Goal: Transaction & Acquisition: Book appointment/travel/reservation

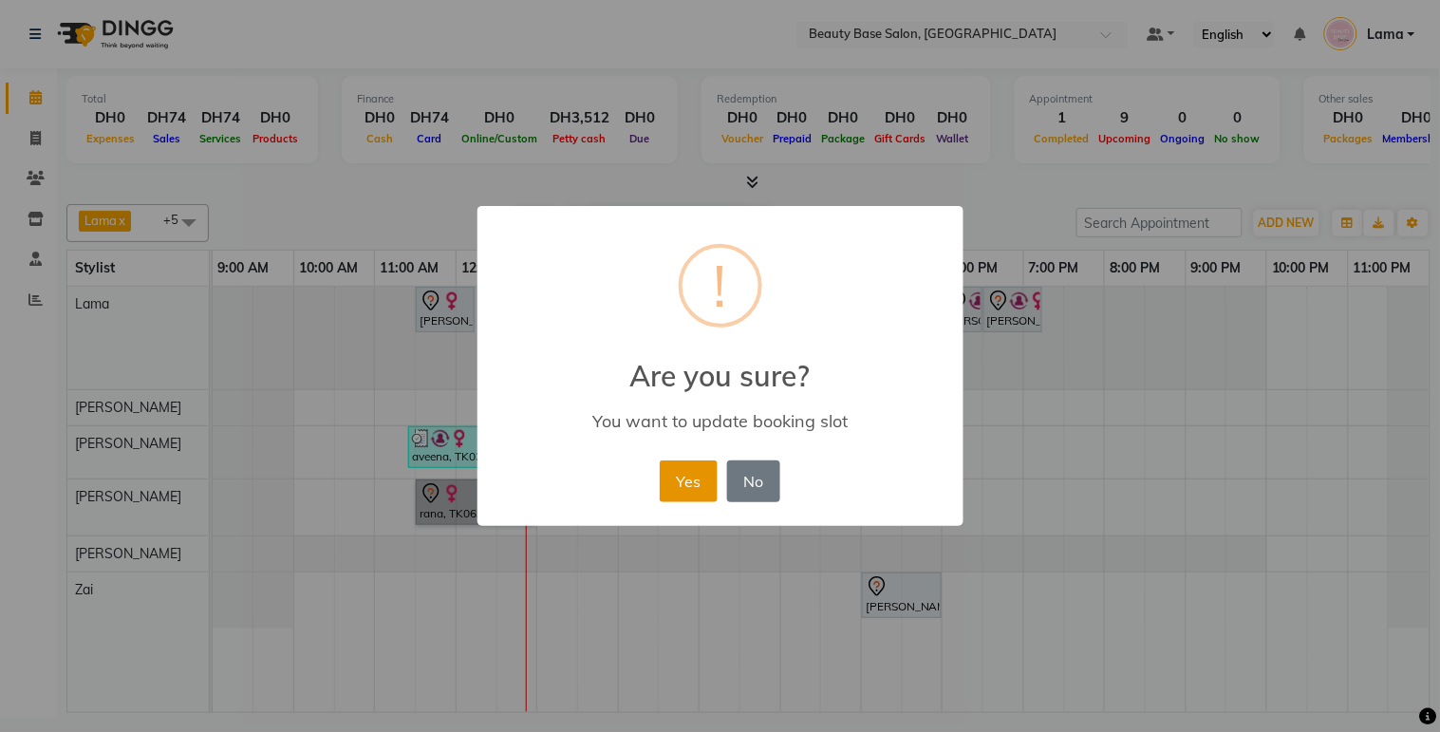
click at [706, 485] on button "Yes" at bounding box center [689, 482] width 58 height 42
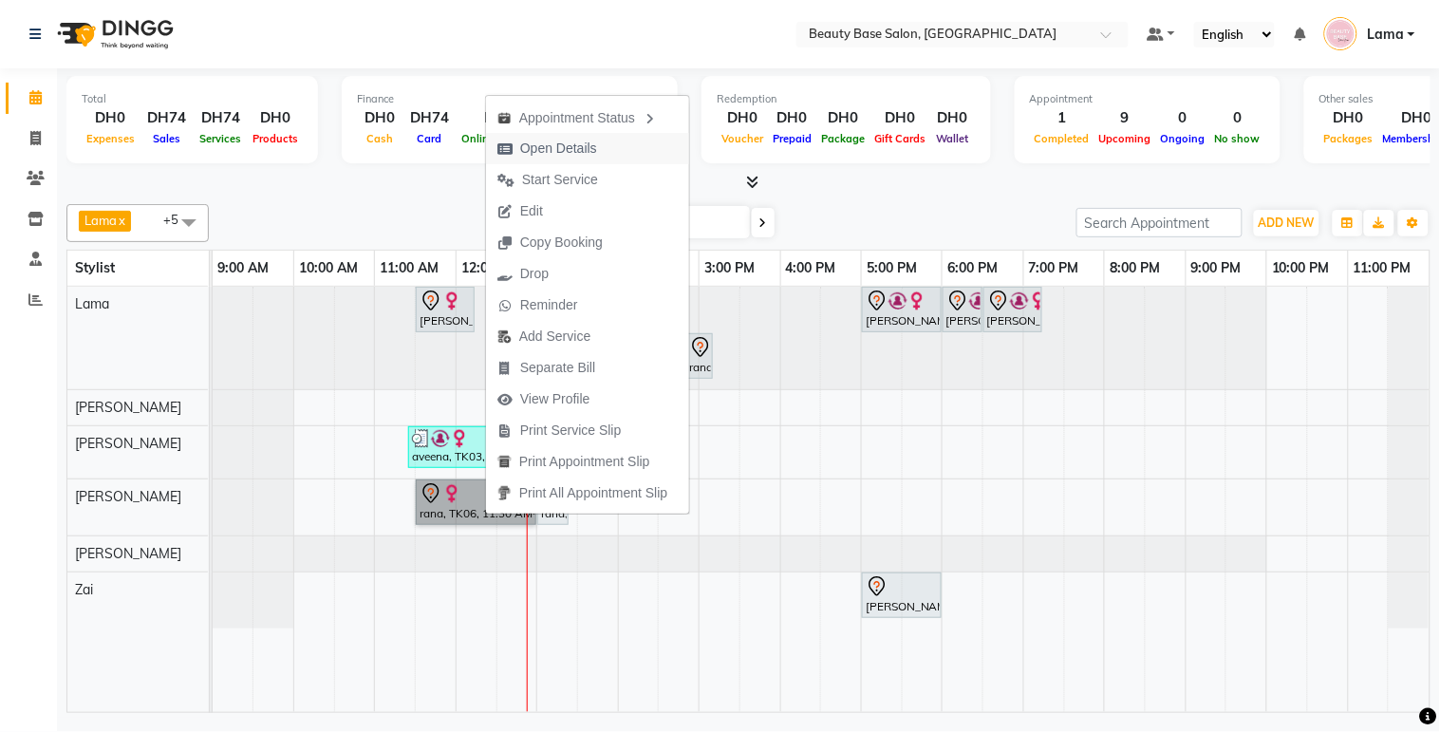
click at [571, 149] on span "Open Details" at bounding box center [558, 149] width 77 height 20
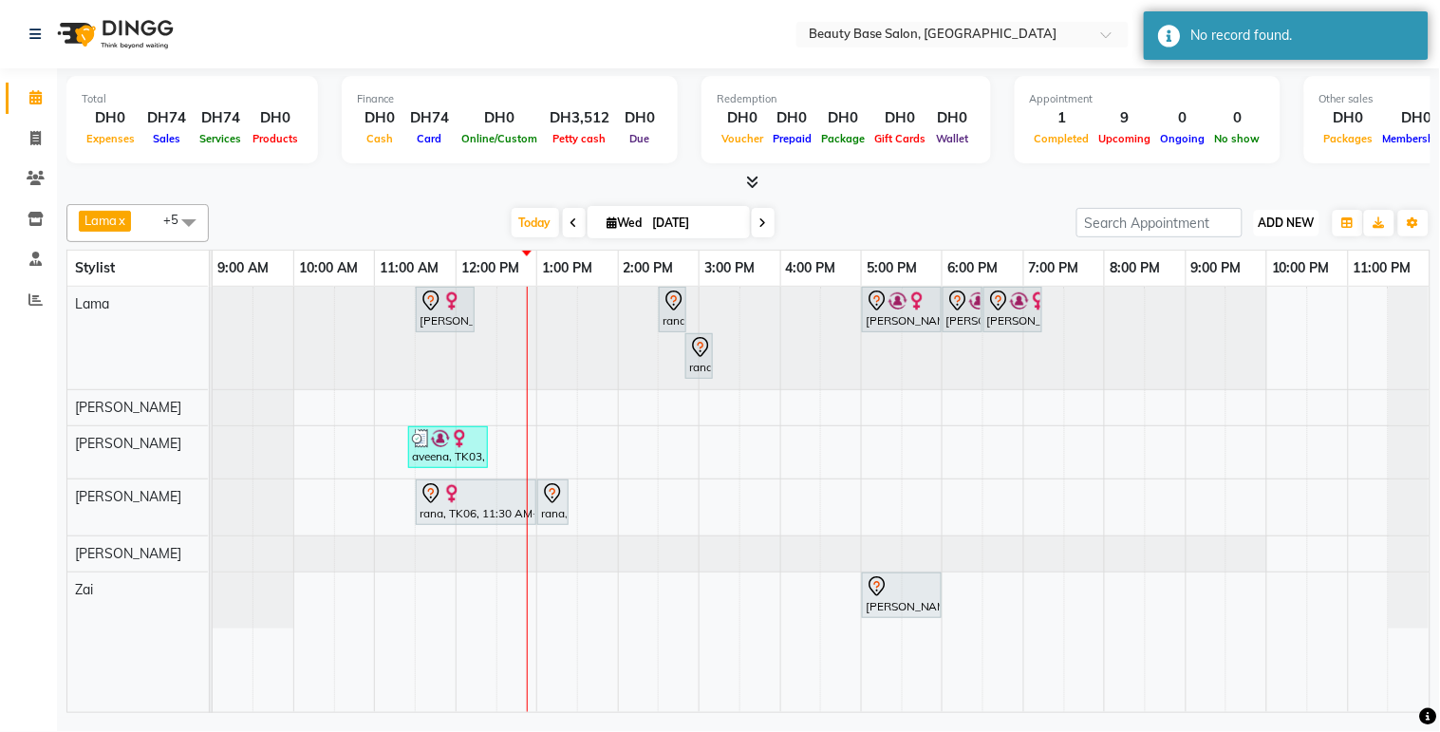
click at [1285, 223] on span "ADD NEW" at bounding box center [1287, 223] width 56 height 14
click at [1251, 257] on button "Add Appointment" at bounding box center [1245, 258] width 150 height 25
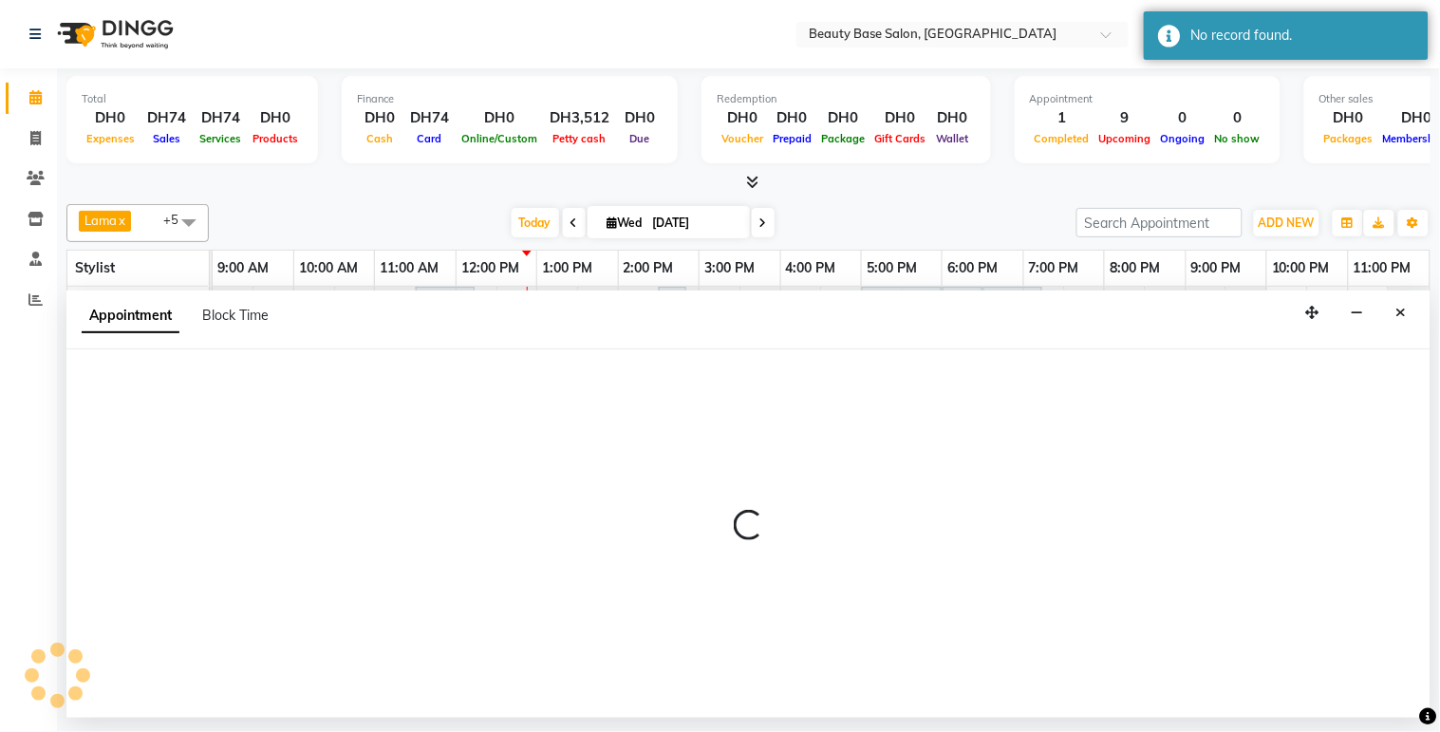
select select "600"
select select "tentative"
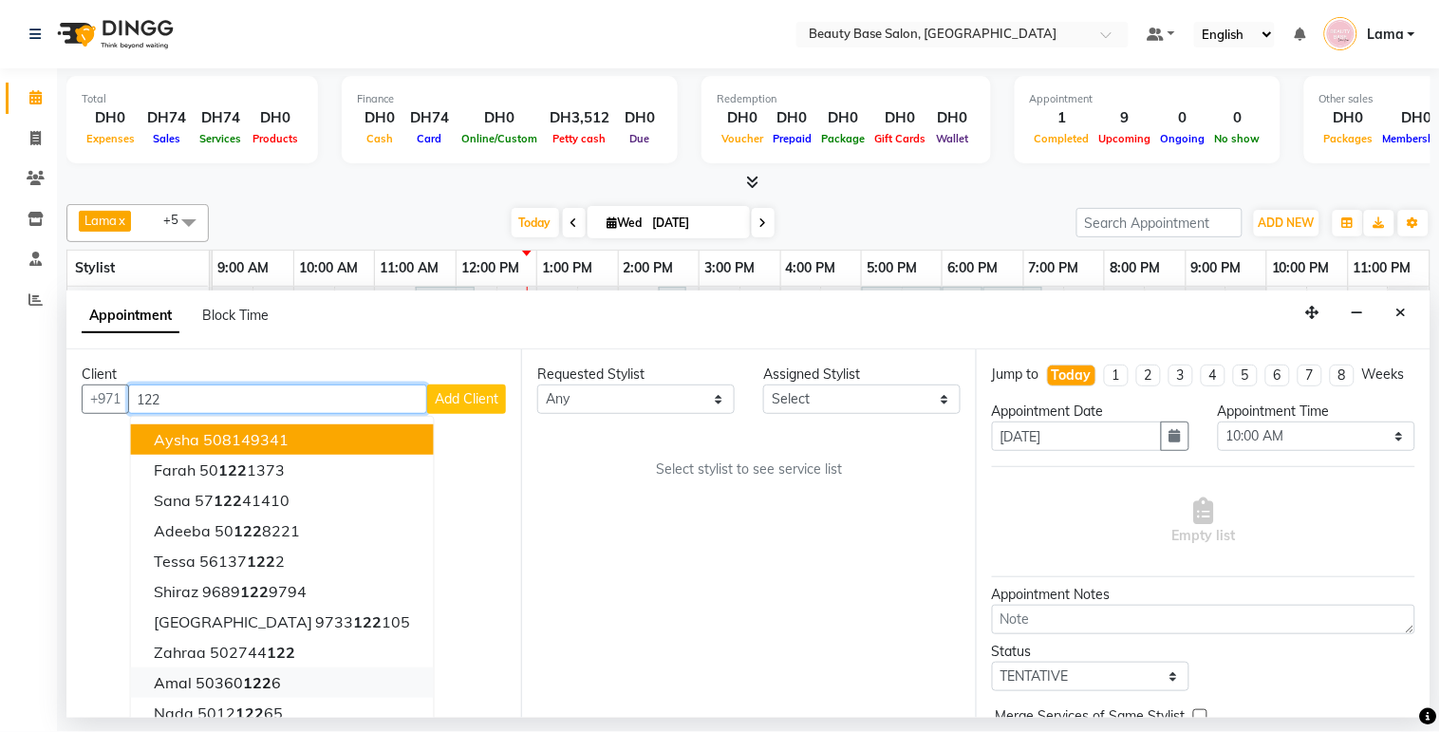
click at [240, 687] on ngb-highlight "50360 122 6" at bounding box center [238, 682] width 85 height 19
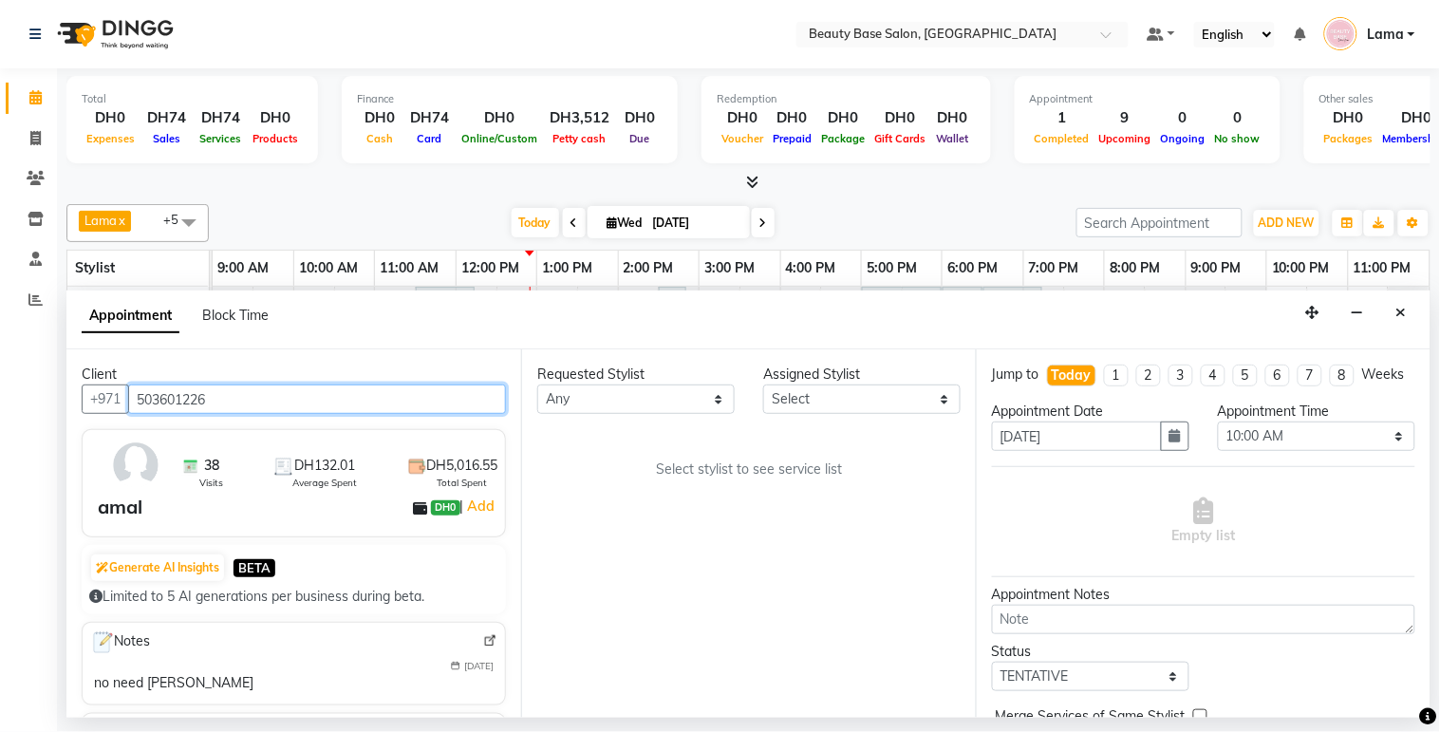
type input "503601226"
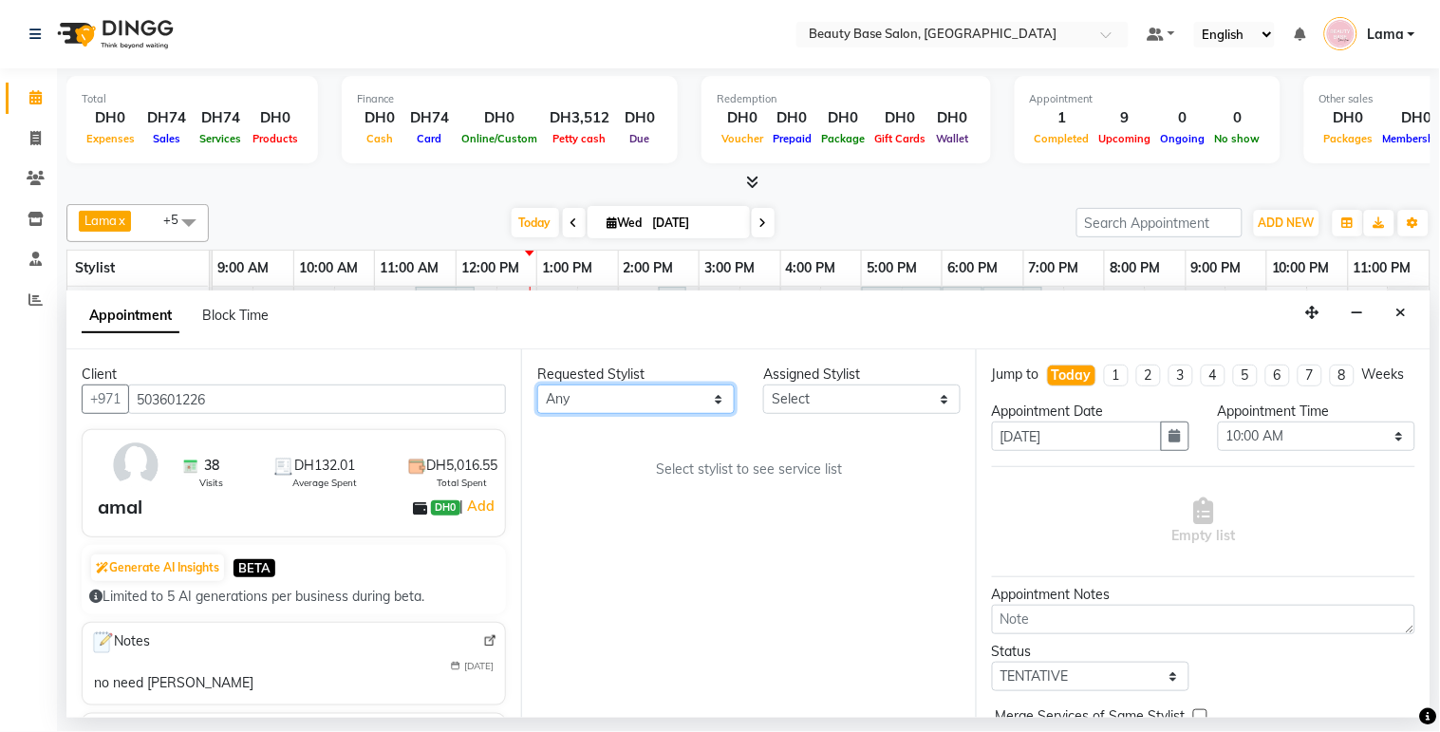
click at [653, 392] on select "Any [PERSON_NAME] [PERSON_NAME] [PERSON_NAME] [PERSON_NAME] [PERSON_NAME] [MEDI…" at bounding box center [635, 399] width 197 height 29
select select "30434"
click at [537, 385] on select "Any [PERSON_NAME] [PERSON_NAME] [PERSON_NAME] [PERSON_NAME] [PERSON_NAME] [MEDI…" at bounding box center [635, 399] width 197 height 29
select select "30434"
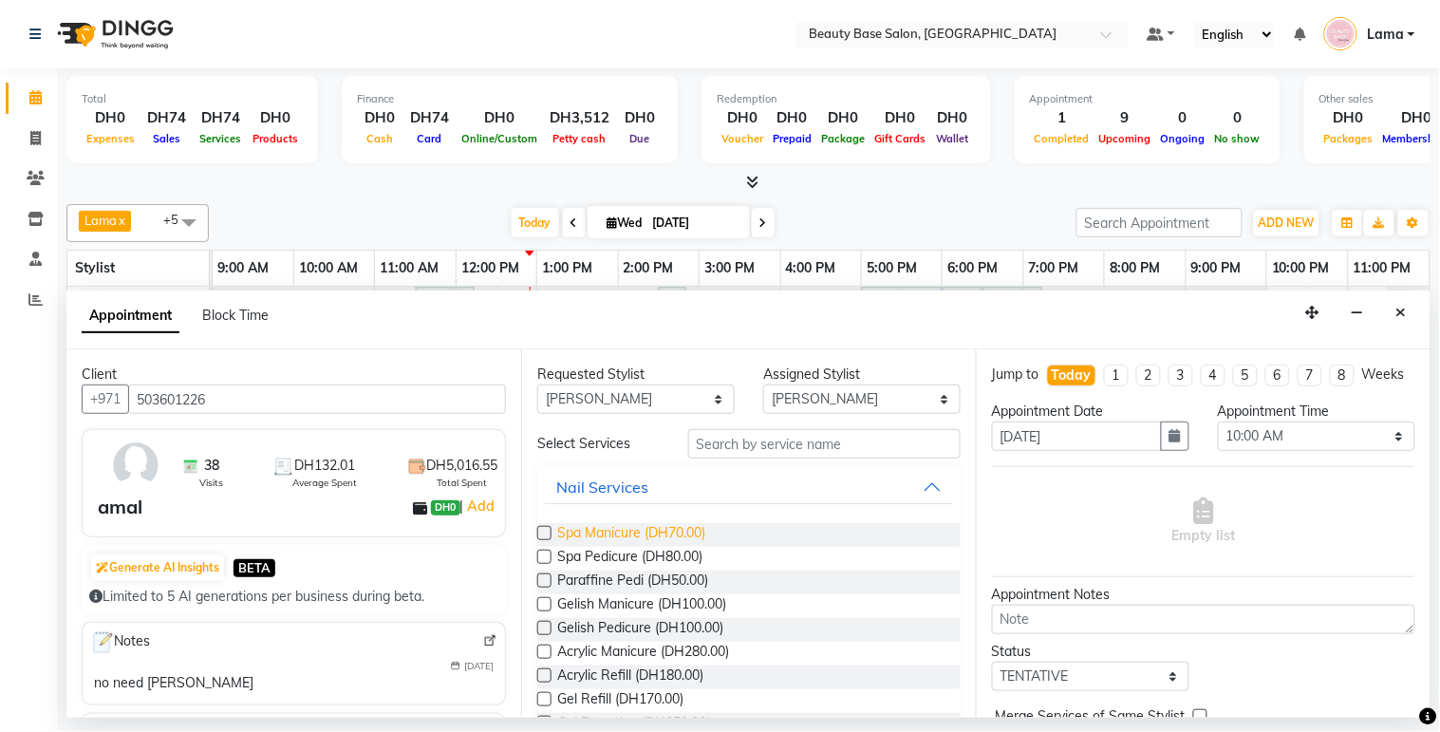
click at [649, 534] on span "Spa Manicure (DH70.00)" at bounding box center [631, 535] width 148 height 24
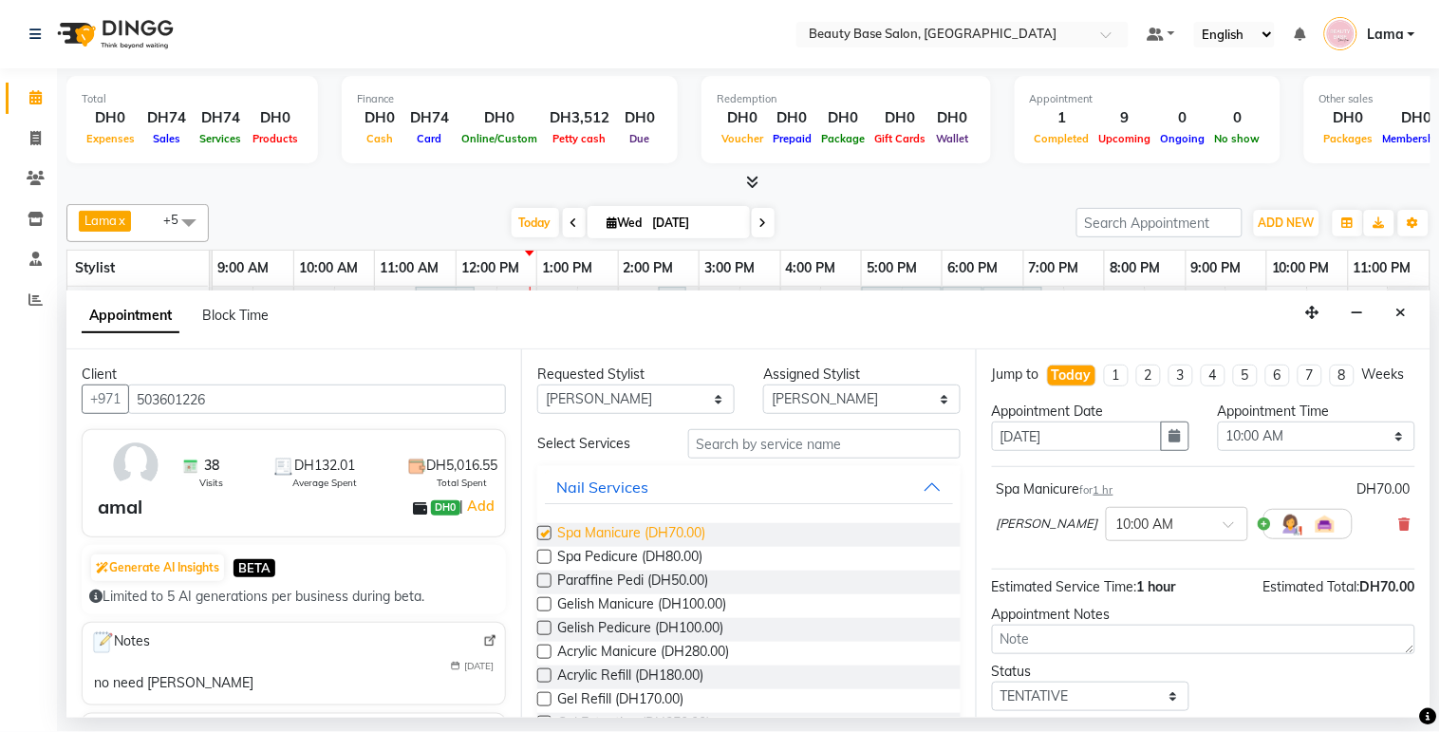
checkbox input "false"
click at [676, 397] on select "Any [PERSON_NAME] [PERSON_NAME] [PERSON_NAME] [PERSON_NAME] [PERSON_NAME] [MEDI…" at bounding box center [635, 399] width 197 height 29
select select "17496"
click at [537, 385] on select "Any [PERSON_NAME] [PERSON_NAME] [PERSON_NAME] [PERSON_NAME] [PERSON_NAME] [MEDI…" at bounding box center [635, 399] width 197 height 29
select select "17496"
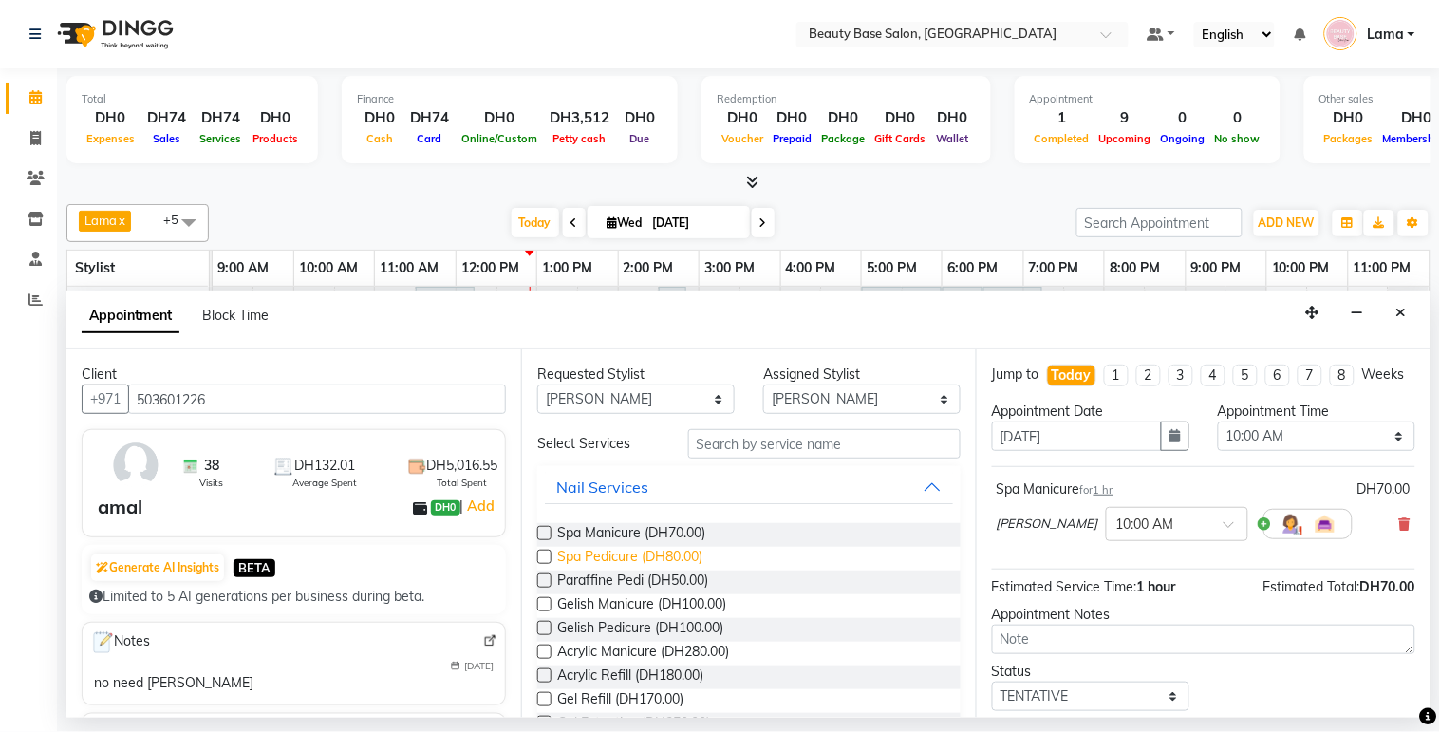
click at [648, 562] on span "Spa Pedicure (DH80.00)" at bounding box center [629, 559] width 145 height 24
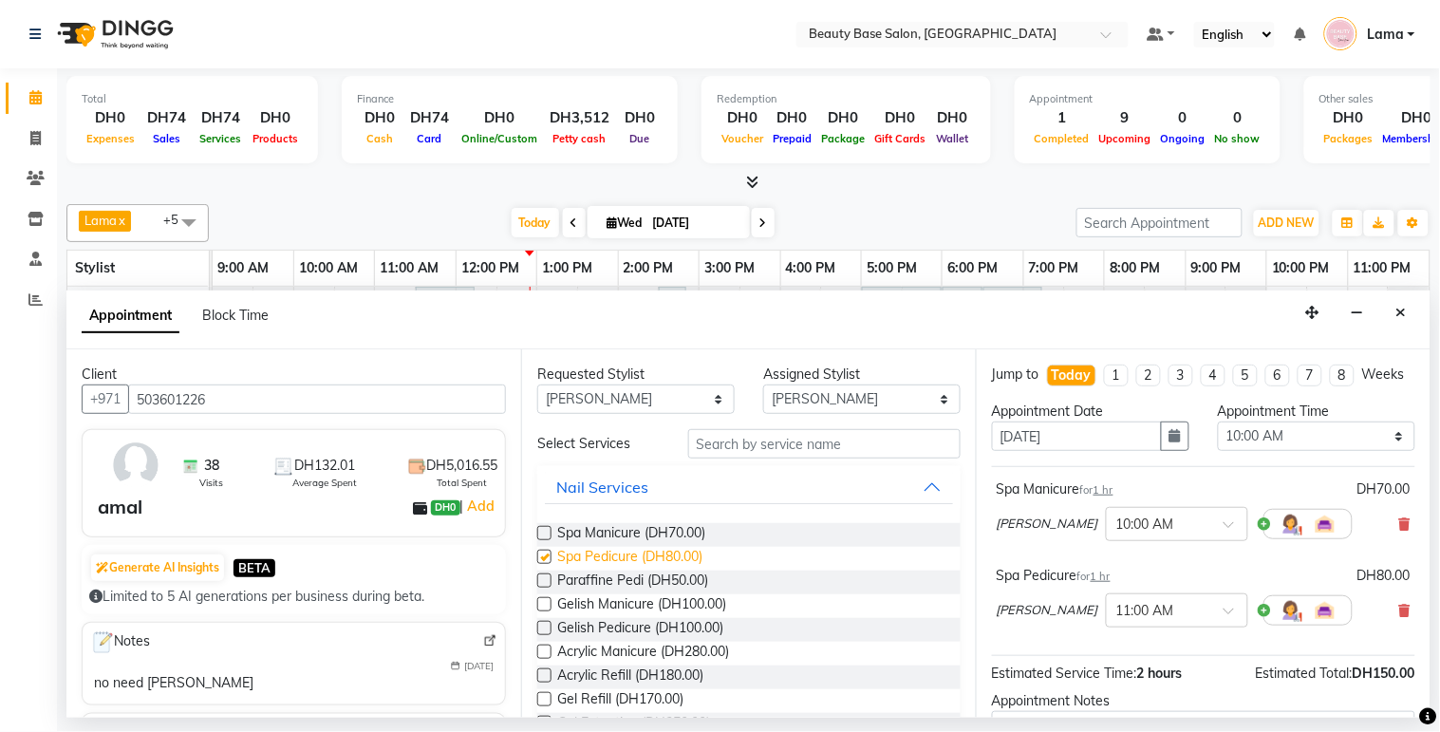
checkbox input "false"
click at [1303, 451] on select "Select 10:00 AM 10:05 AM 10:10 AM 10:15 AM 10:20 AM 10:25 AM 10:30 AM 10:35 AM …" at bounding box center [1316, 436] width 197 height 29
select select "780"
click at [1218, 439] on select "Select 10:00 AM 10:05 AM 10:10 AM 10:15 AM 10:20 AM 10:25 AM 10:30 AM 10:35 AM …" at bounding box center [1316, 436] width 197 height 29
click at [1117, 619] on input "text" at bounding box center [1159, 609] width 84 height 20
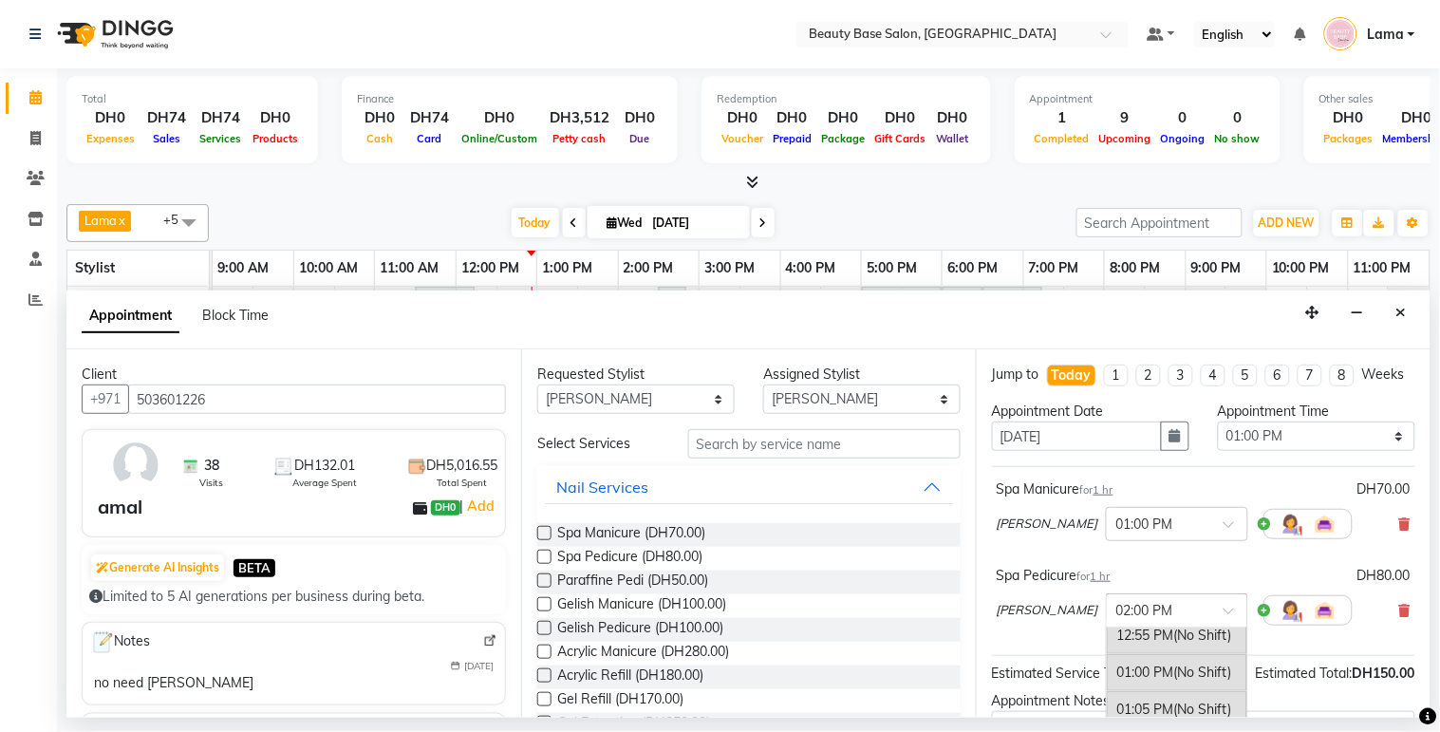
scroll to position [1304, 0]
click at [1112, 693] on div "01:00 PM (No Shift)" at bounding box center [1177, 675] width 141 height 37
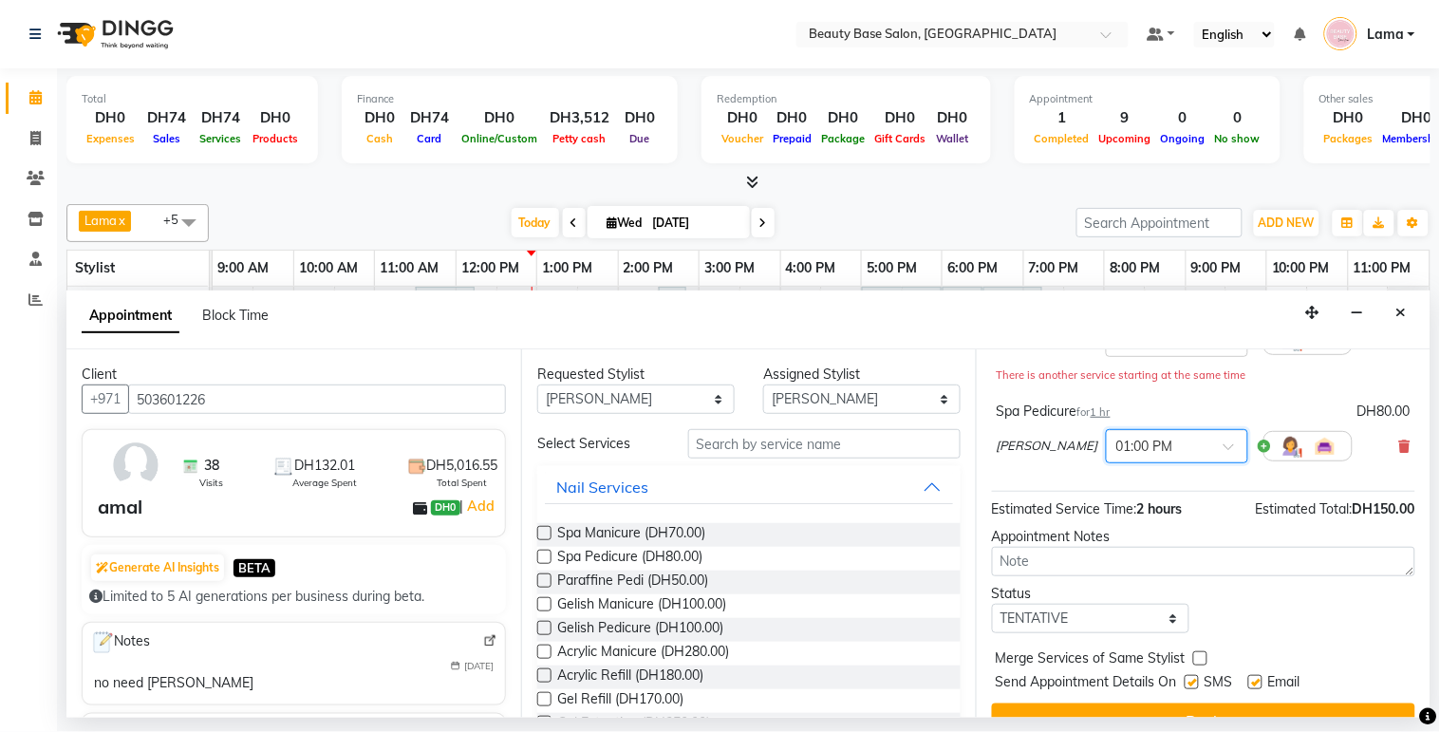
scroll to position [237, 0]
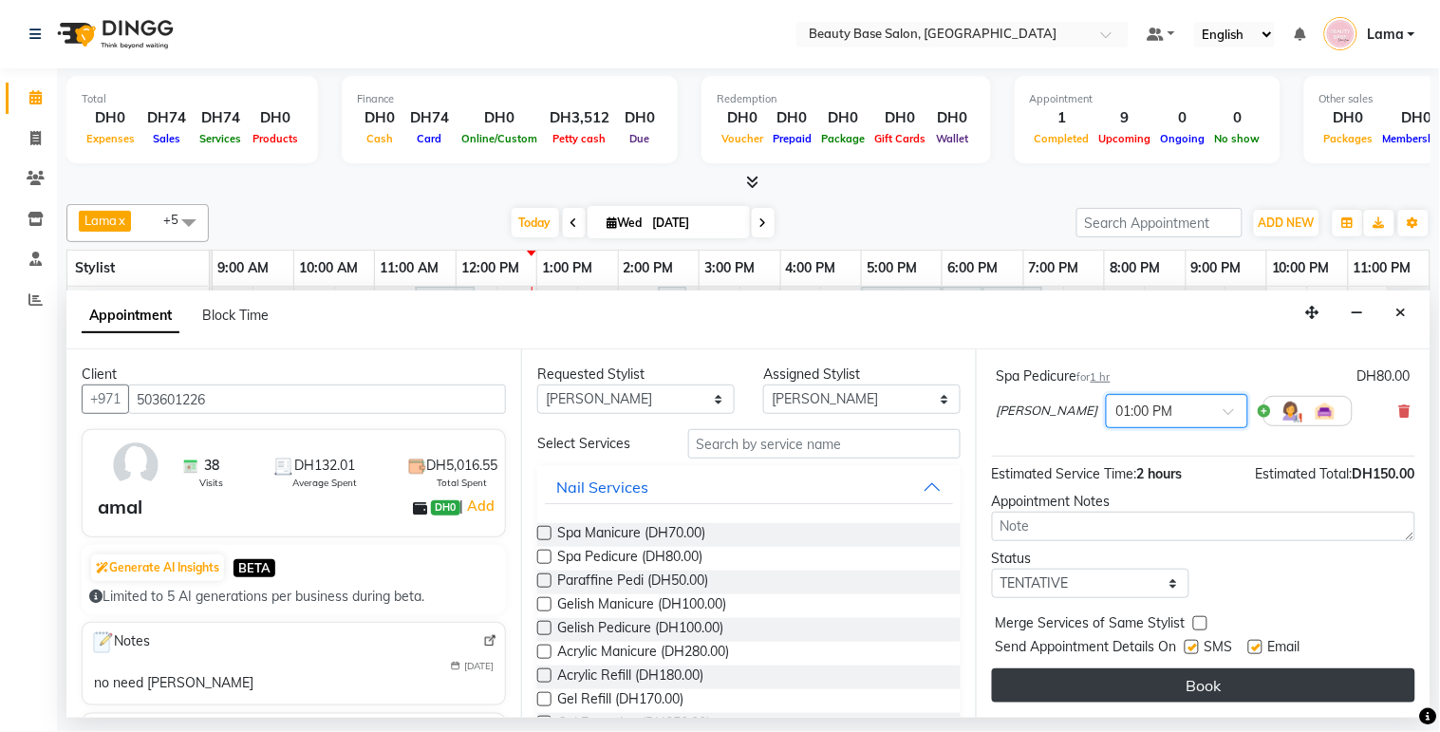
click at [1265, 687] on button "Book" at bounding box center [1203, 685] width 423 height 34
